Goal: Find specific fact: Find specific fact

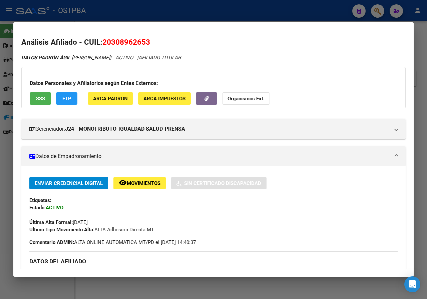
click at [1, 121] on div at bounding box center [213, 149] width 427 height 299
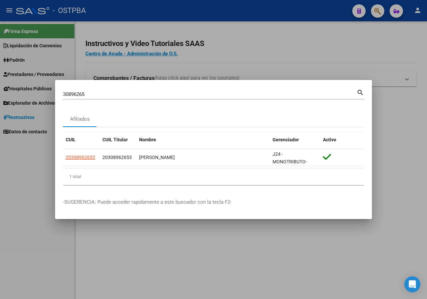
click at [191, 56] on div at bounding box center [213, 149] width 427 height 299
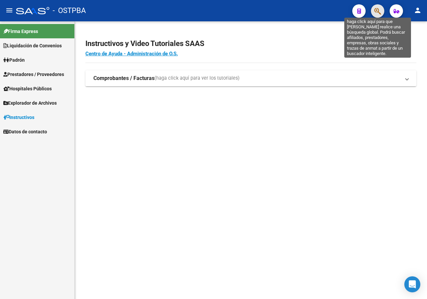
click at [377, 12] on icon "button" at bounding box center [377, 11] width 7 height 8
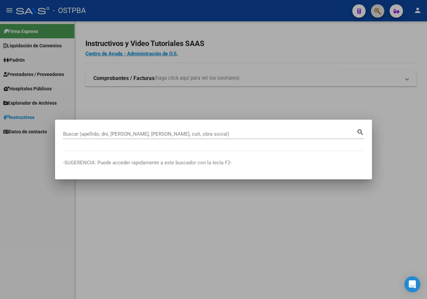
paste input "35088000"
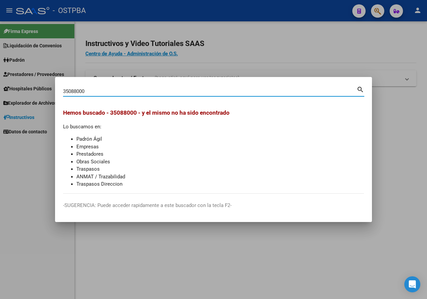
click at [91, 92] on input "35088000" at bounding box center [210, 91] width 294 height 6
paste input "23102277"
type input "23102277"
drag, startPoint x: 112, startPoint y: 48, endPoint x: 130, endPoint y: 1, distance: 50.2
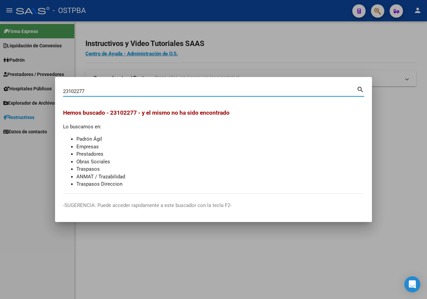
click at [112, 47] on div at bounding box center [213, 149] width 427 height 299
